Goal: Task Accomplishment & Management: Manage account settings

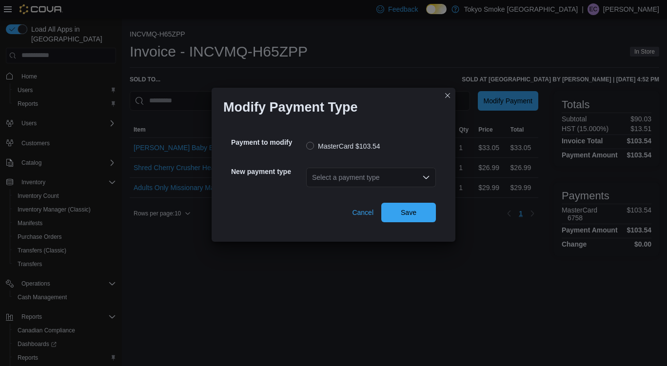
click at [373, 173] on div "Select a payment type" at bounding box center [371, 177] width 130 height 19
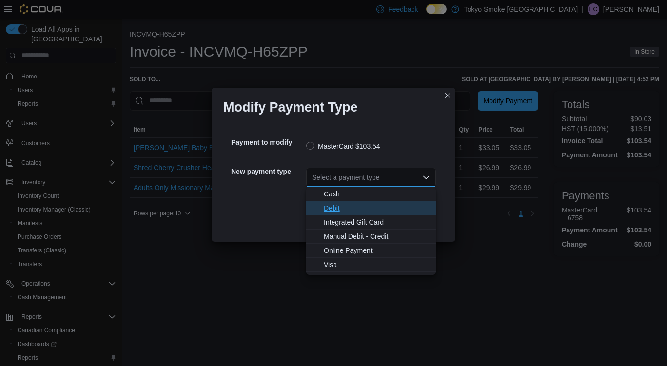
click at [360, 207] on span "Debit" at bounding box center [377, 208] width 106 height 10
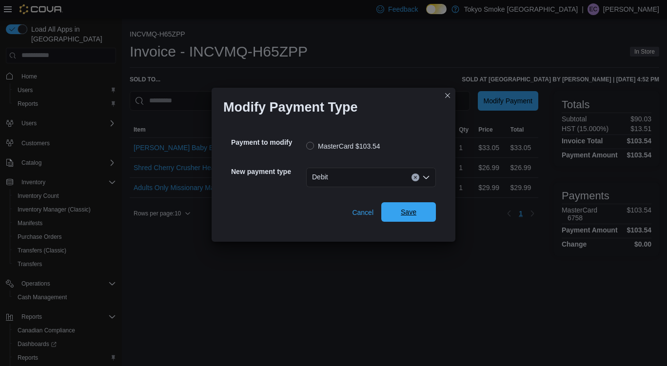
click at [399, 206] on span "Save" at bounding box center [408, 211] width 43 height 19
click at [368, 176] on div "Select a payment type" at bounding box center [371, 177] width 130 height 19
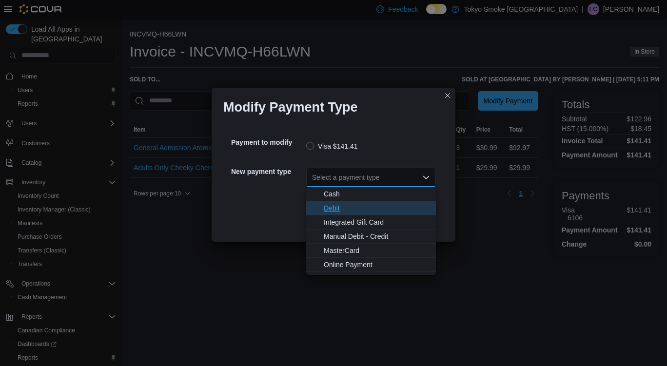
click at [344, 211] on span "Debit" at bounding box center [377, 208] width 106 height 10
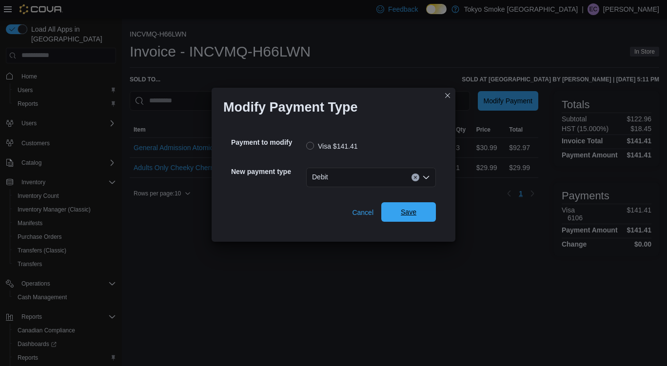
click at [433, 210] on button "Save" at bounding box center [408, 211] width 55 height 19
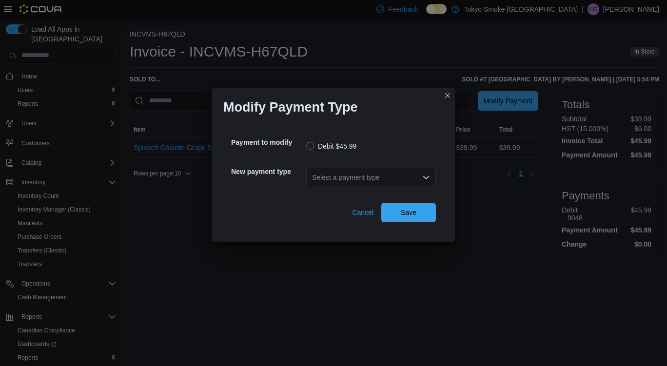
click at [376, 169] on div "Select a payment type" at bounding box center [371, 177] width 130 height 19
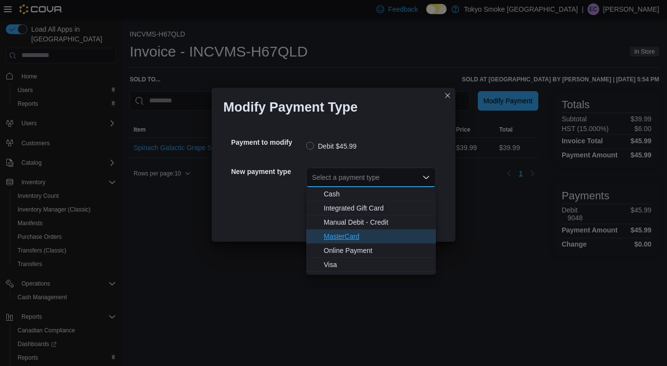
click at [359, 238] on span "MasterCard" at bounding box center [377, 237] width 106 height 10
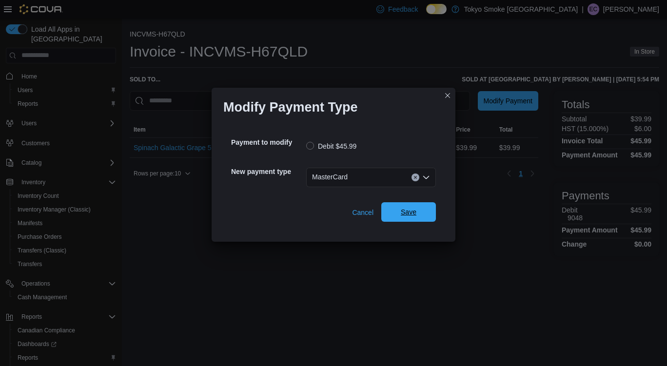
click at [408, 212] on span "Save" at bounding box center [409, 212] width 16 height 10
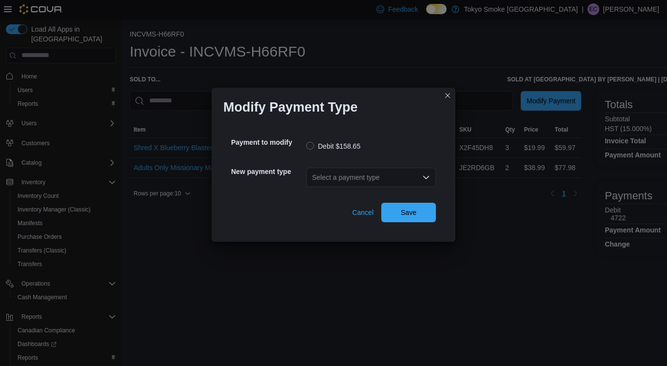
click at [374, 182] on div "Select a payment type" at bounding box center [371, 177] width 130 height 19
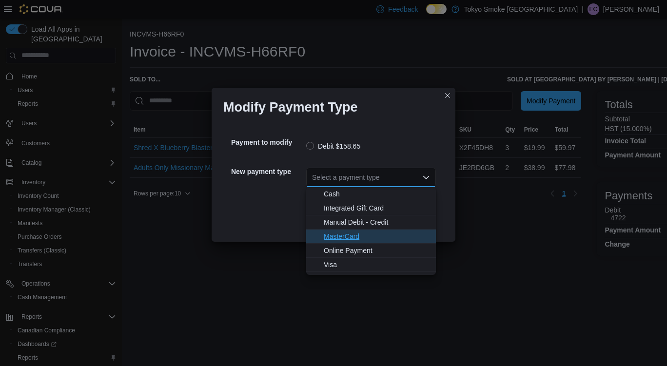
click at [366, 237] on span "MasterCard" at bounding box center [377, 237] width 106 height 10
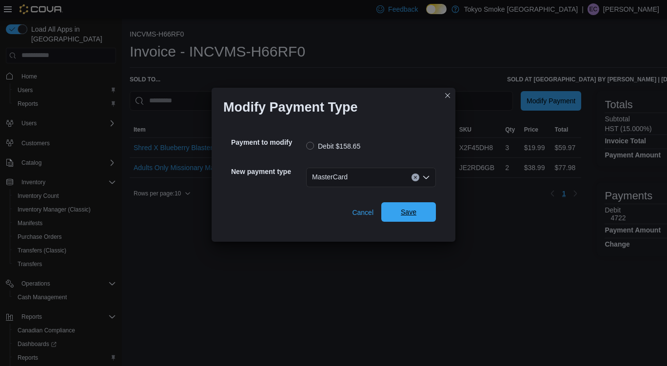
click at [411, 213] on span "Save" at bounding box center [409, 212] width 16 height 10
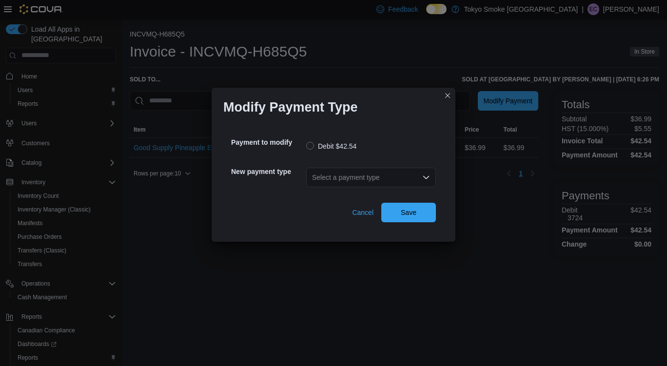
click at [325, 172] on div "Select a payment type" at bounding box center [371, 177] width 130 height 19
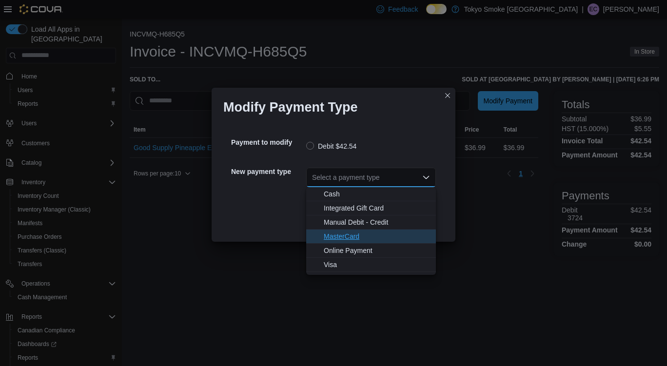
click at [361, 239] on span "MasterCard" at bounding box center [377, 237] width 106 height 10
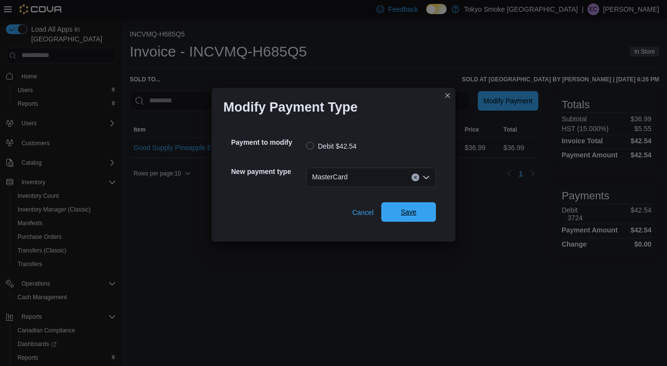
click at [414, 208] on span "Save" at bounding box center [409, 212] width 16 height 10
click at [385, 176] on div "Select a payment type" at bounding box center [371, 177] width 130 height 19
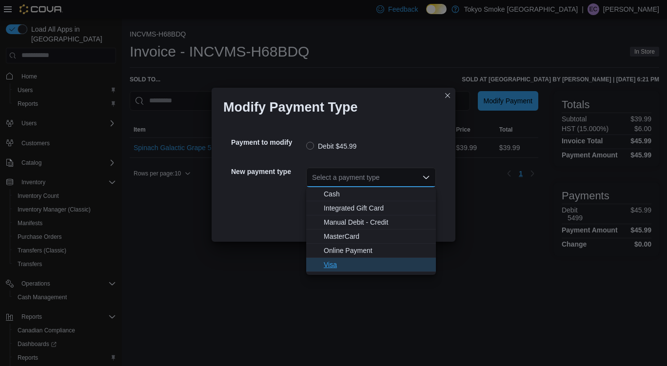
click at [352, 268] on span "Visa" at bounding box center [377, 265] width 106 height 10
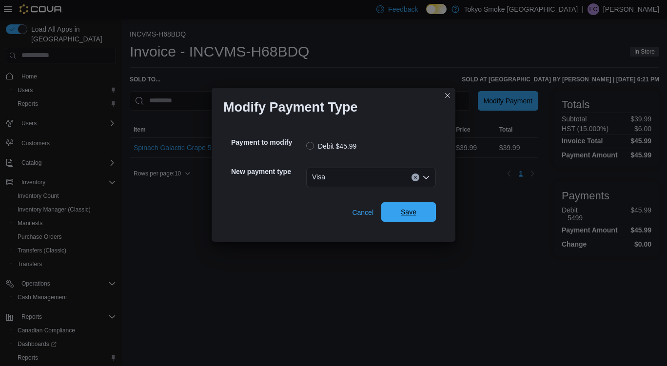
click at [407, 212] on span "Save" at bounding box center [409, 212] width 16 height 10
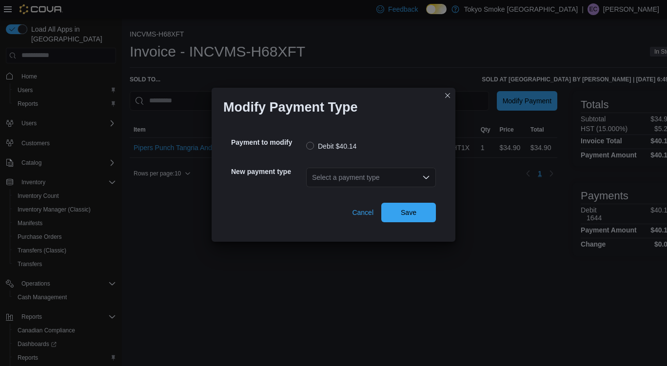
click at [372, 175] on div "Select a payment type" at bounding box center [371, 177] width 130 height 19
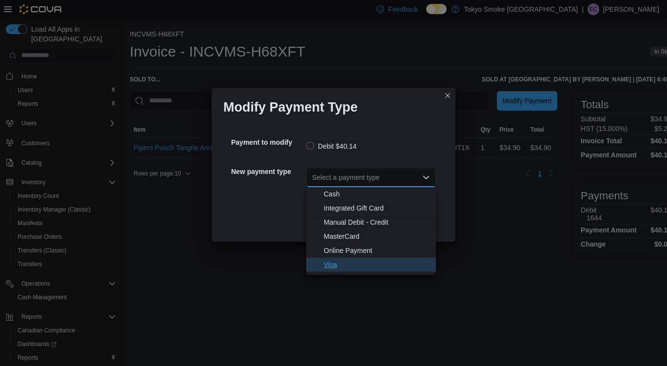
click at [343, 268] on span "Visa" at bounding box center [377, 265] width 106 height 10
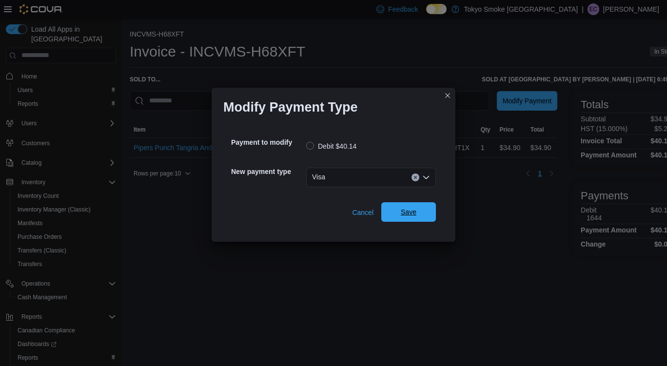
click at [416, 208] on span "Save" at bounding box center [409, 212] width 16 height 10
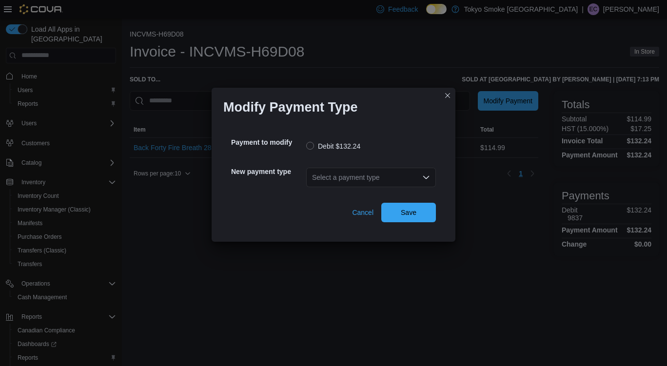
click at [387, 170] on div "Select a payment type" at bounding box center [371, 177] width 130 height 19
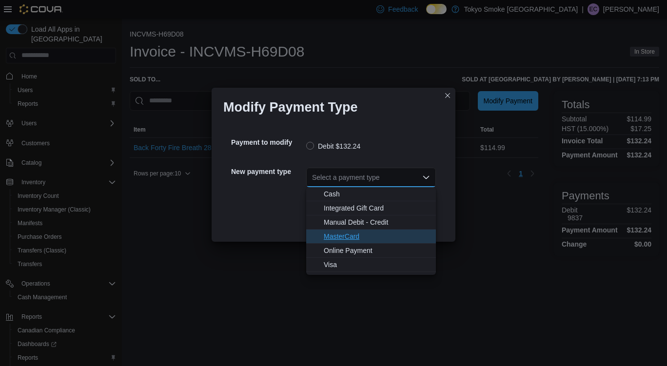
click at [354, 235] on span "MasterCard" at bounding box center [377, 237] width 106 height 10
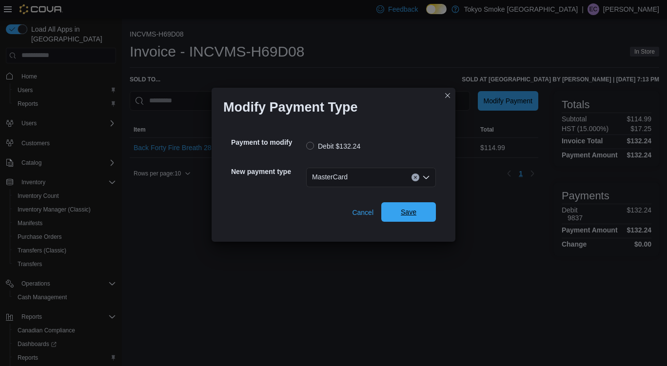
click at [405, 212] on span "Save" at bounding box center [409, 212] width 16 height 10
